Goal: Information Seeking & Learning: Find specific fact

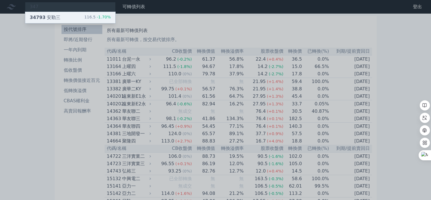
type input "347"
click at [64, 14] on div "34793 安勤三 116.5 -1.70%" at bounding box center [70, 17] width 90 height 11
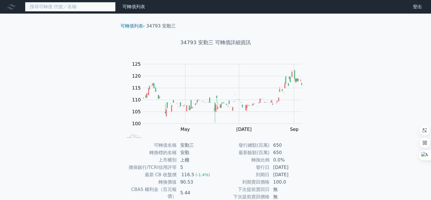
click at [54, 7] on input at bounding box center [70, 7] width 91 height 10
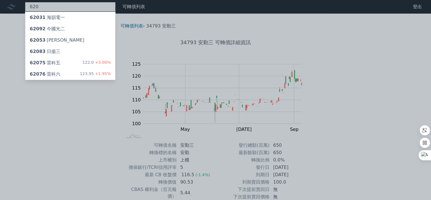
type input "6206"
